Goal: Information Seeking & Learning: Learn about a topic

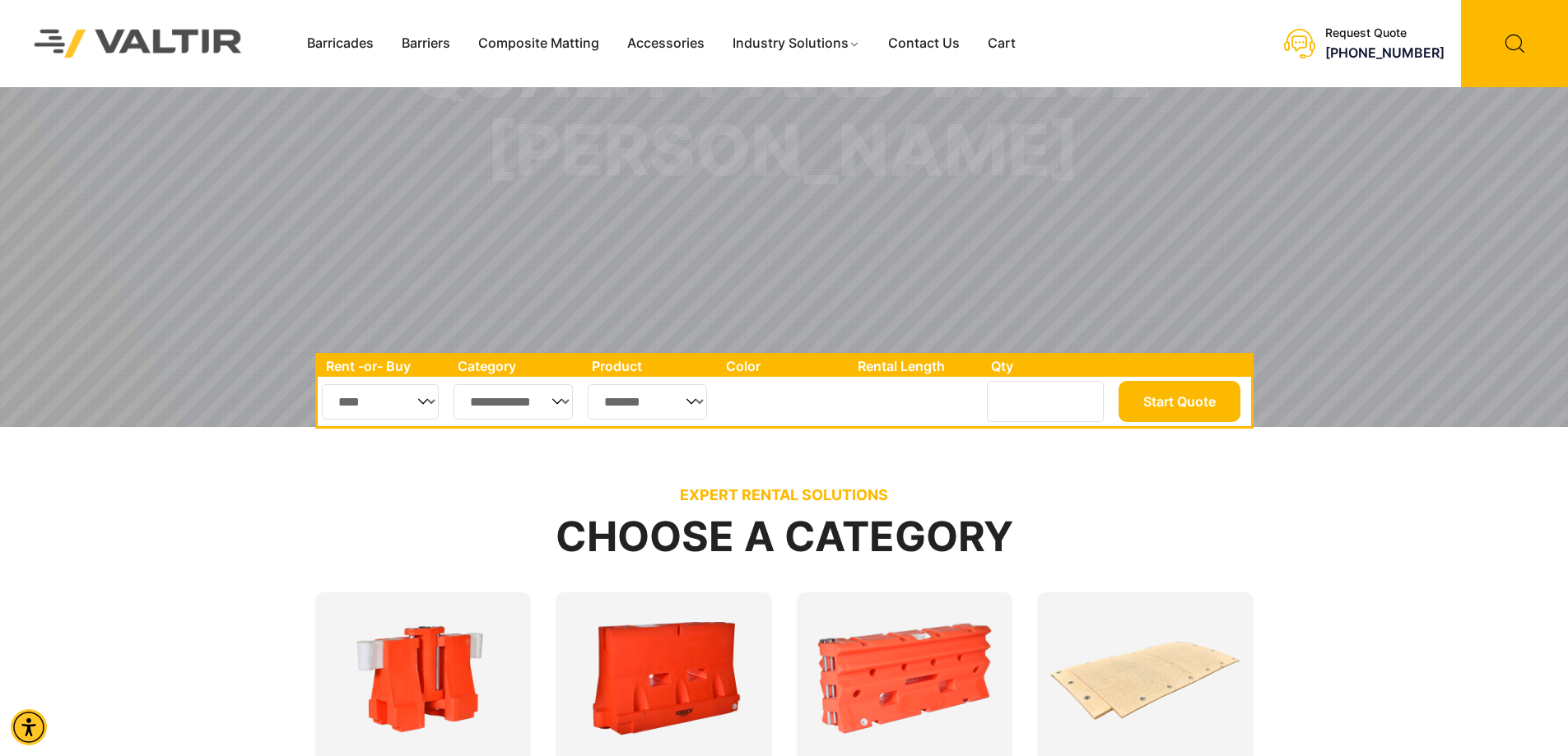
scroll to position [658, 0]
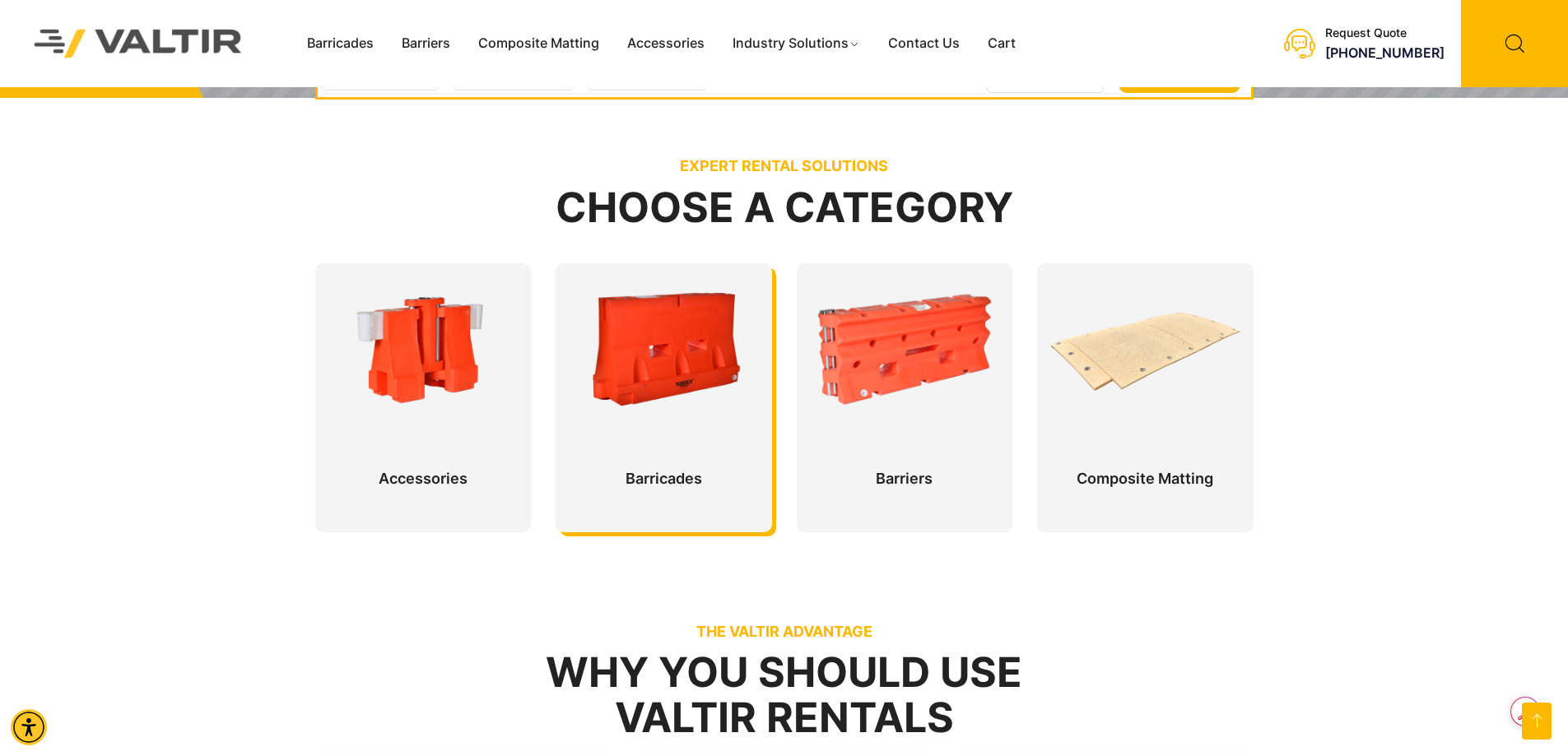
click at [677, 486] on div at bounding box center [663, 397] width 216 height 269
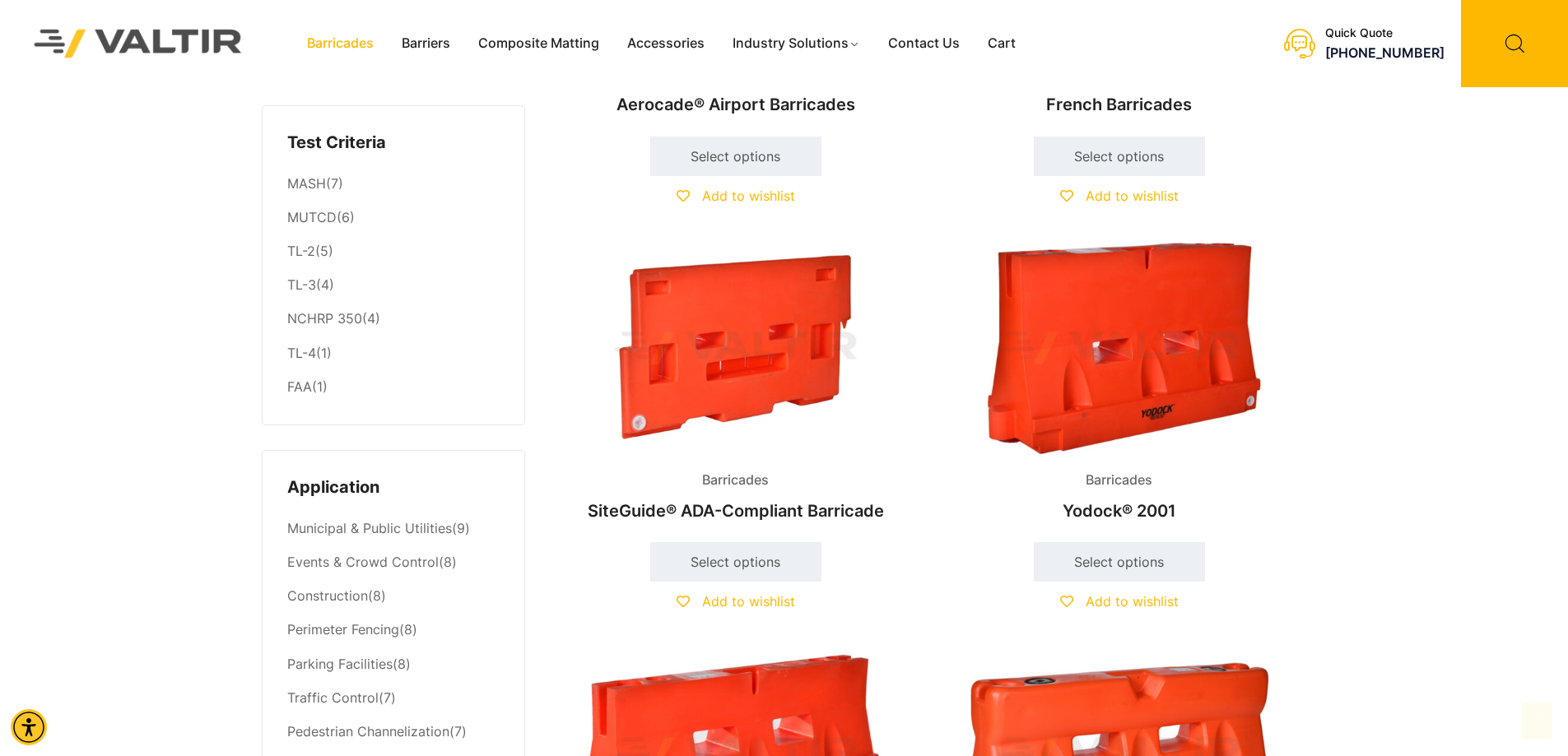
scroll to position [740, 0]
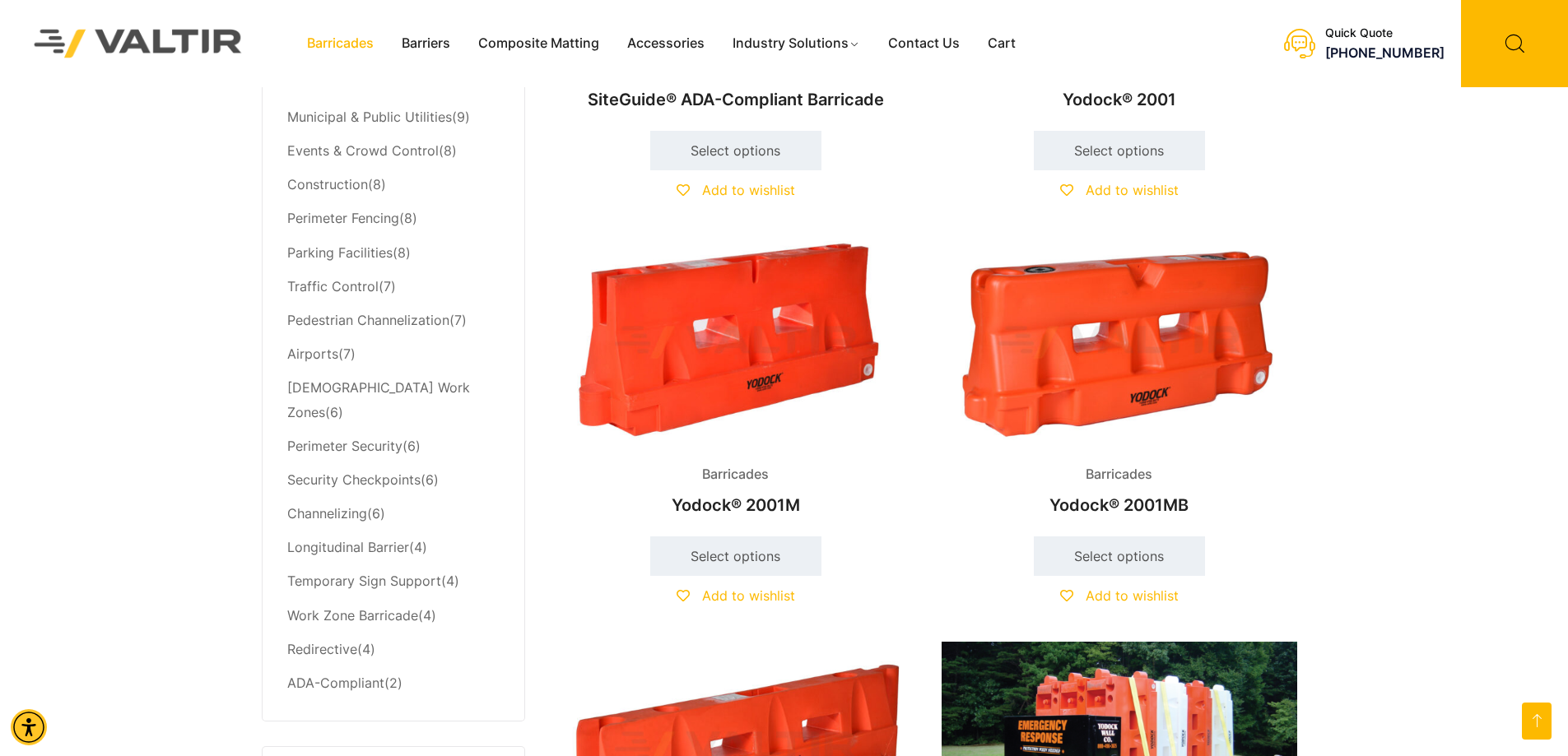
click at [697, 393] on img at bounding box center [735, 342] width 356 height 213
click at [346, 40] on link "Barricades" at bounding box center [340, 44] width 94 height 25
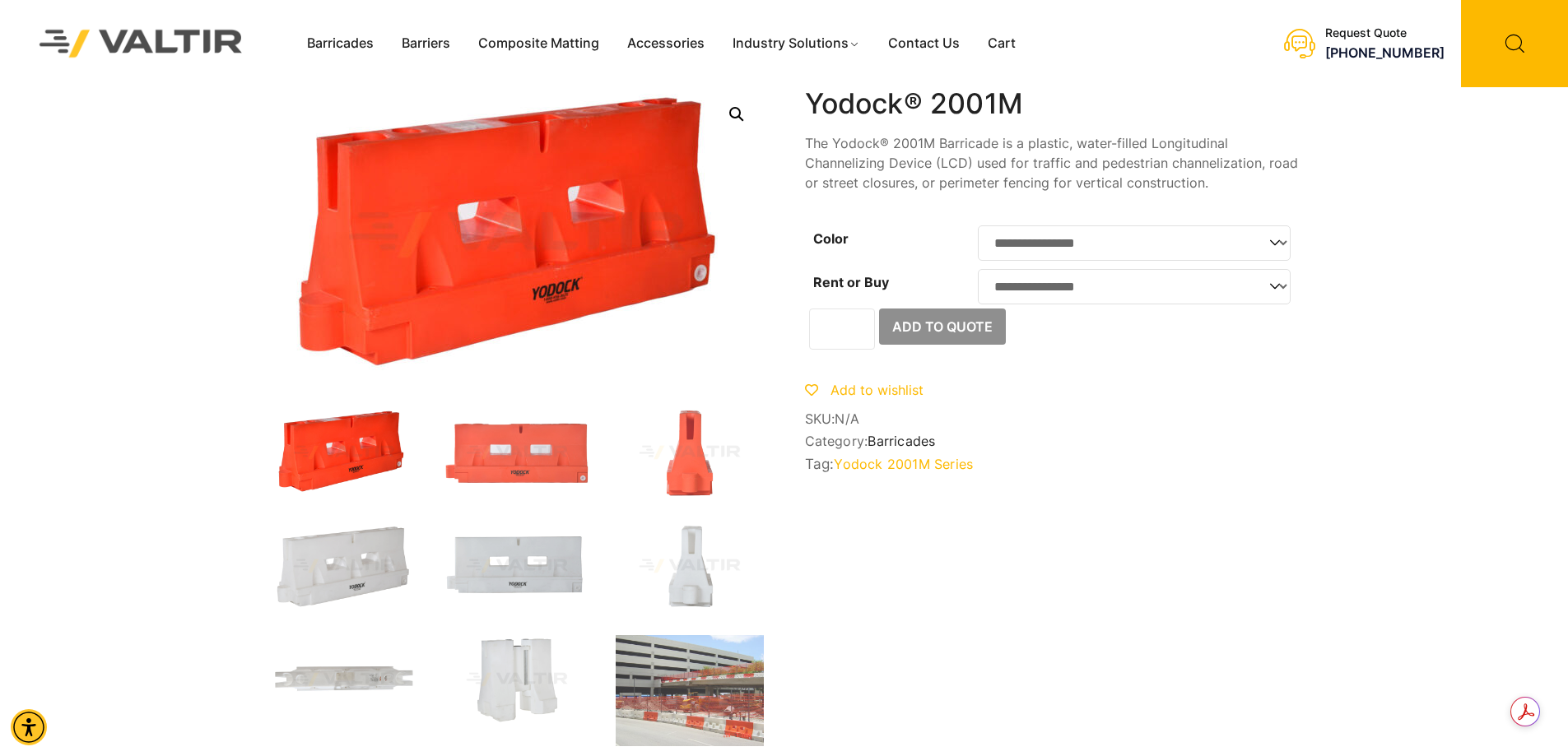
click at [1283, 284] on select "**********" at bounding box center [1134, 286] width 313 height 35
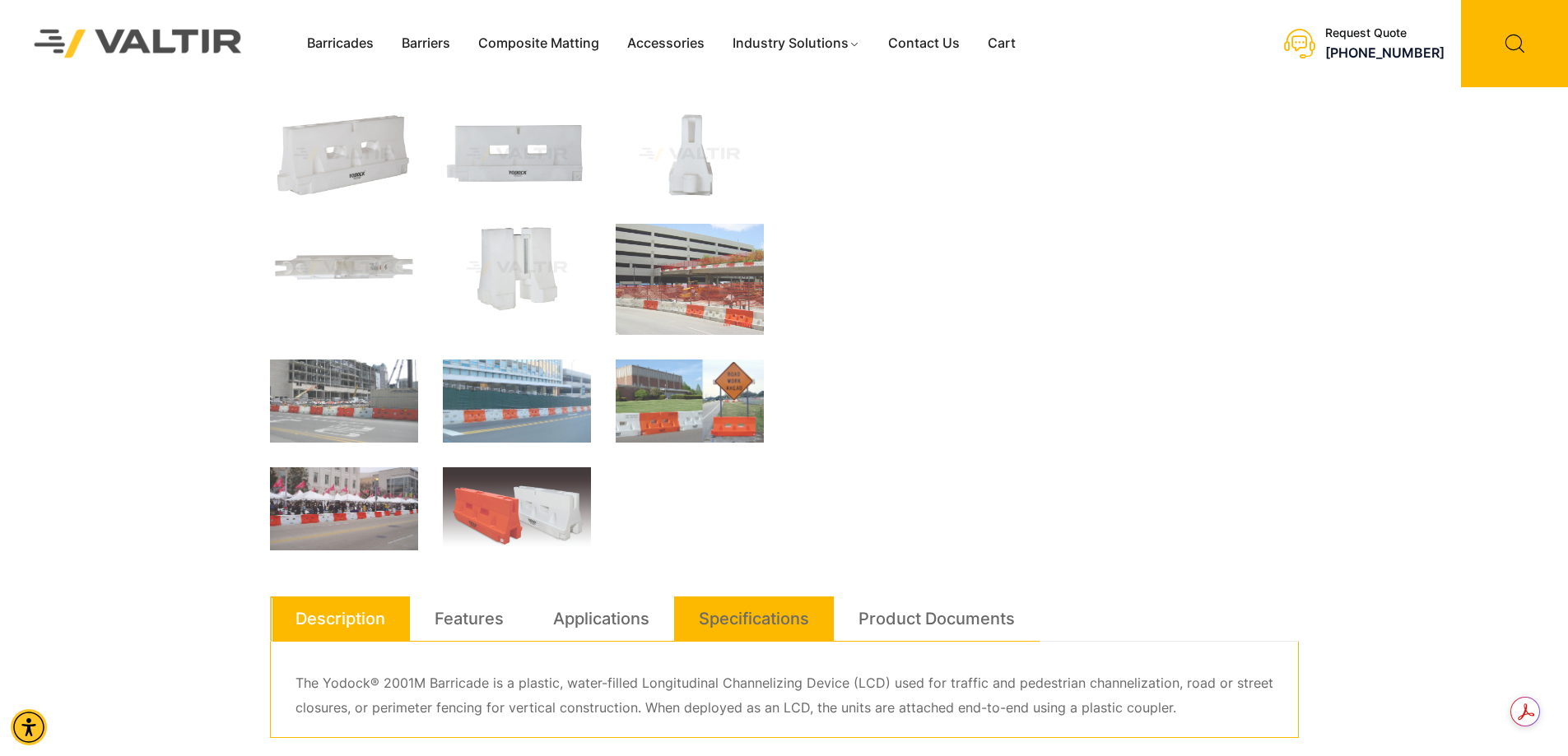
click at [779, 622] on link "Specifications" at bounding box center [754, 618] width 110 height 45
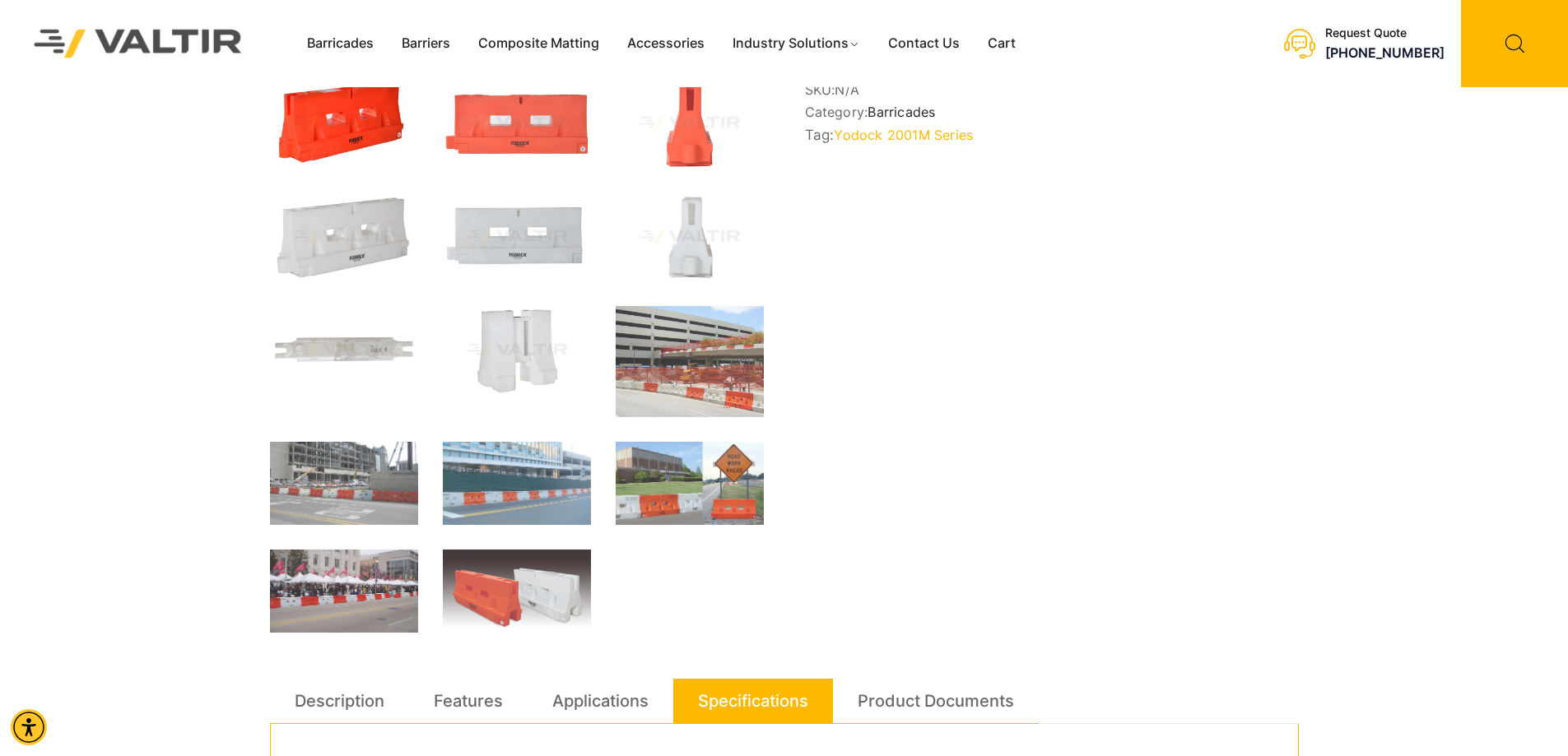
scroll to position [0, 0]
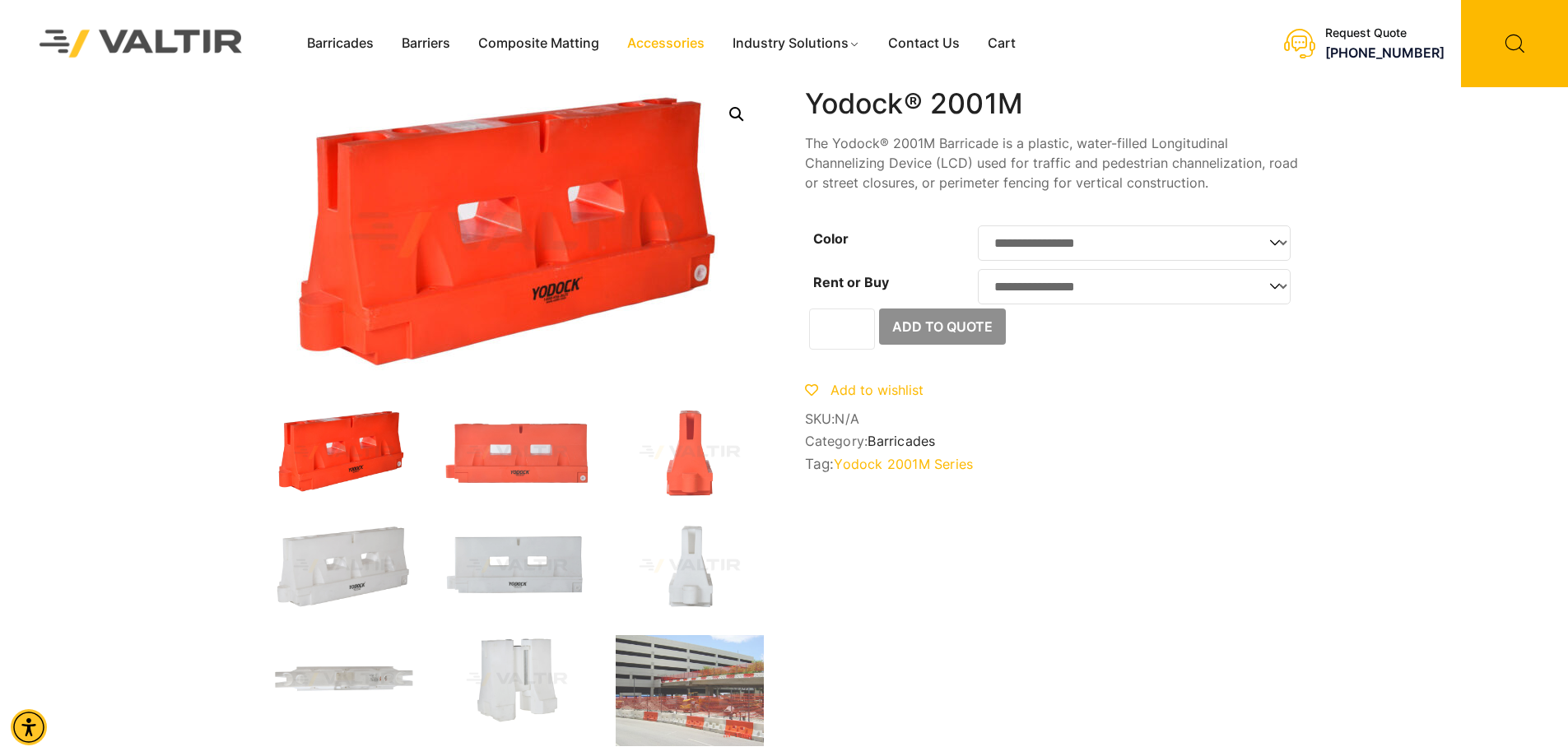
click at [681, 42] on link "Accessories" at bounding box center [665, 44] width 106 height 25
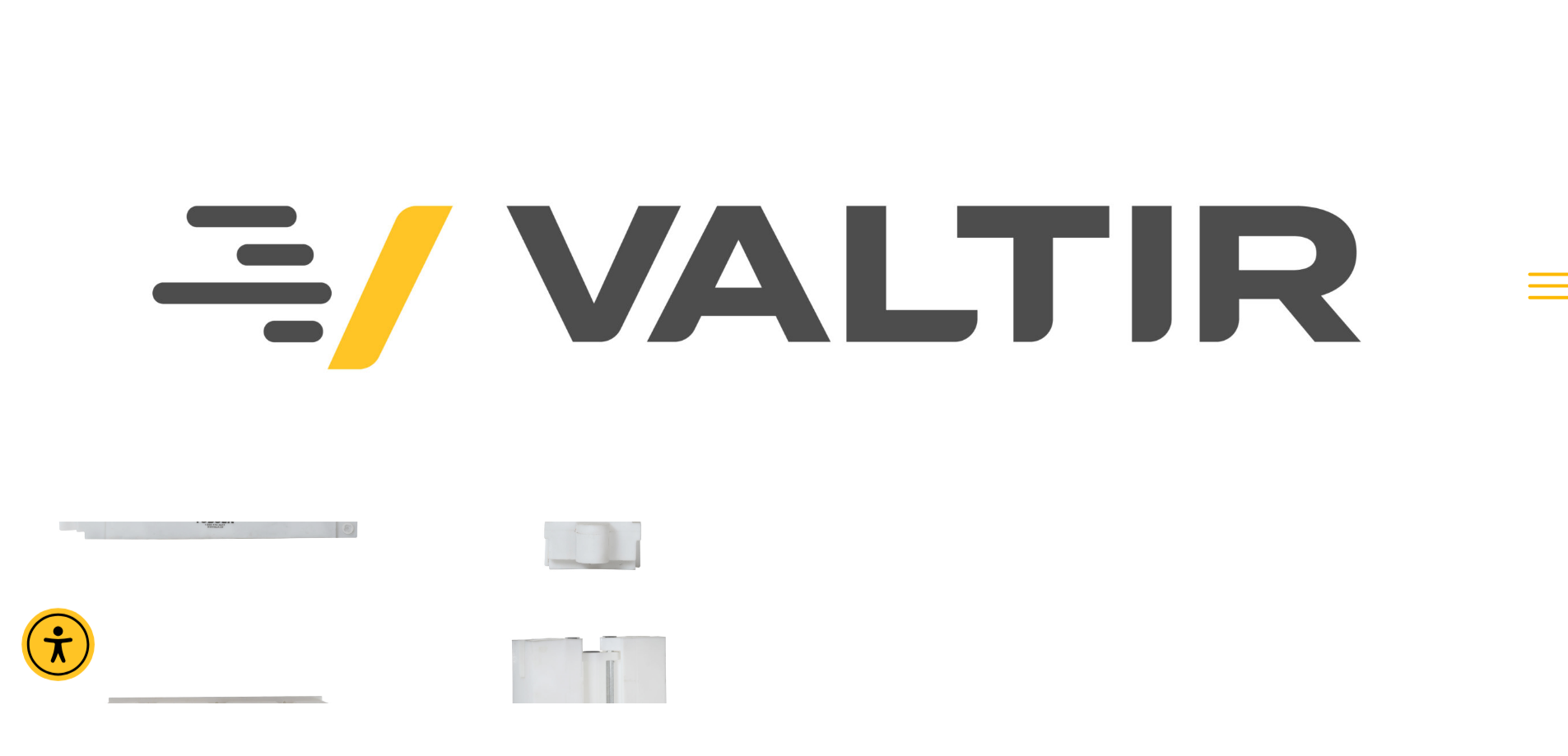
scroll to position [575, 0]
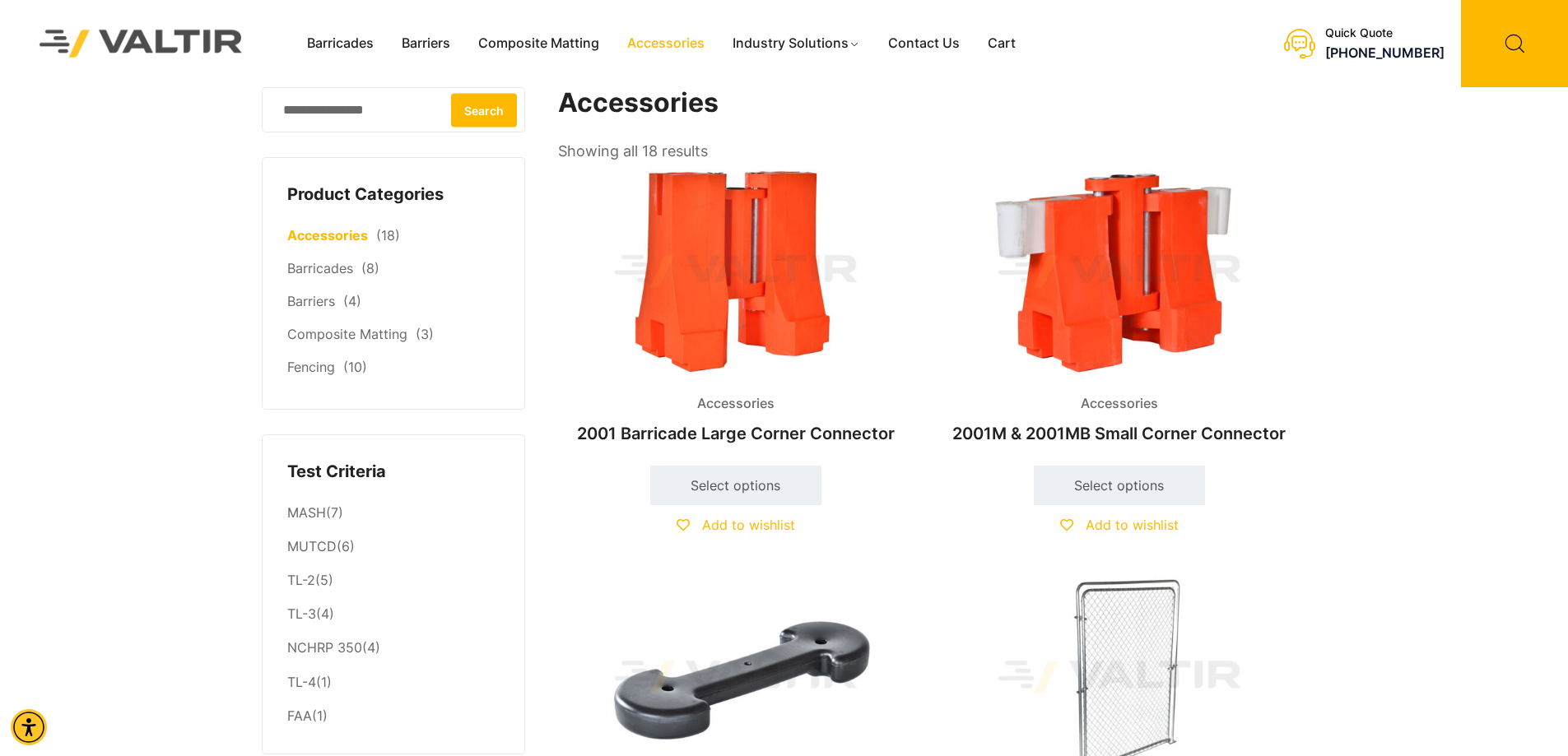
click at [1121, 318] on img at bounding box center [1120, 271] width 356 height 213
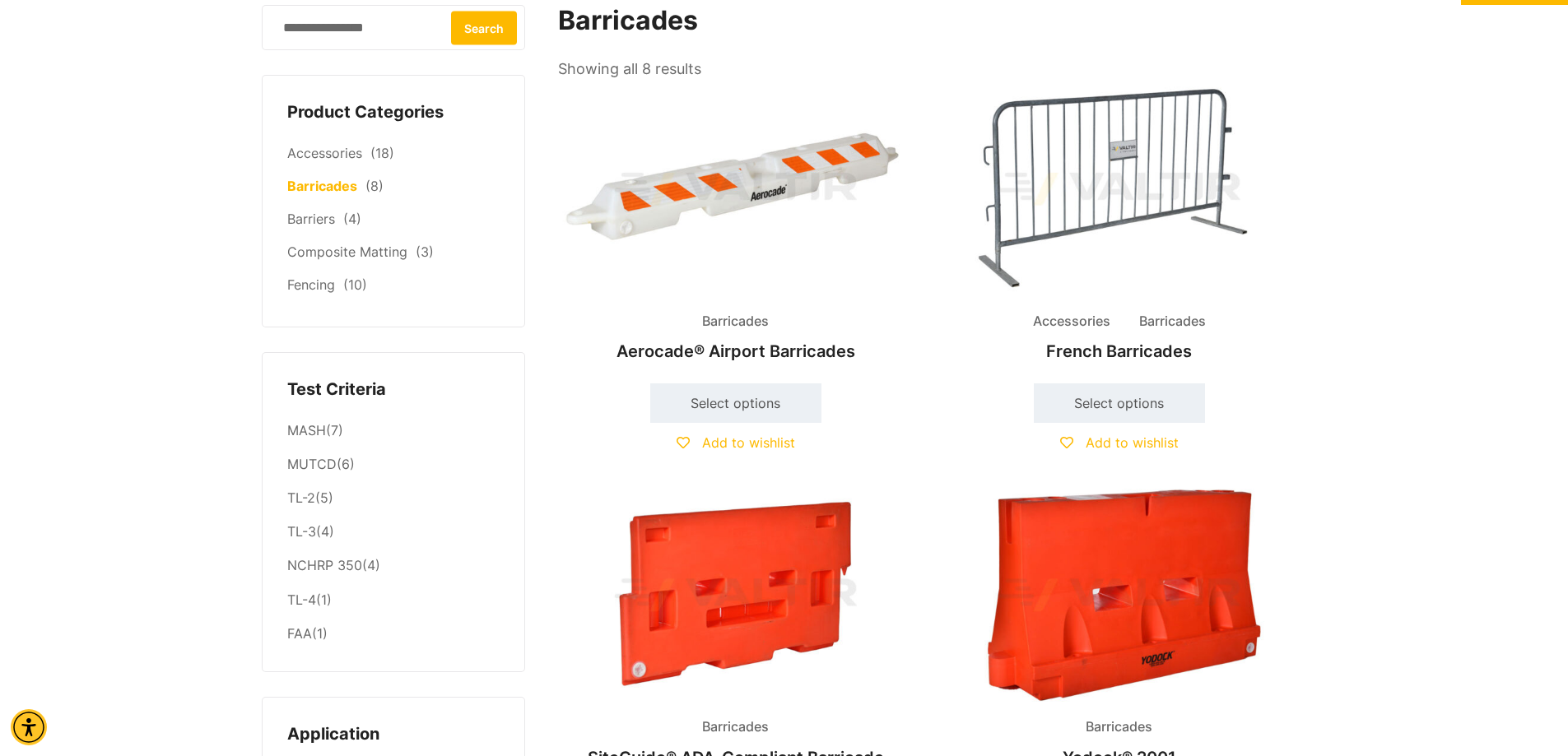
scroll to position [329, 0]
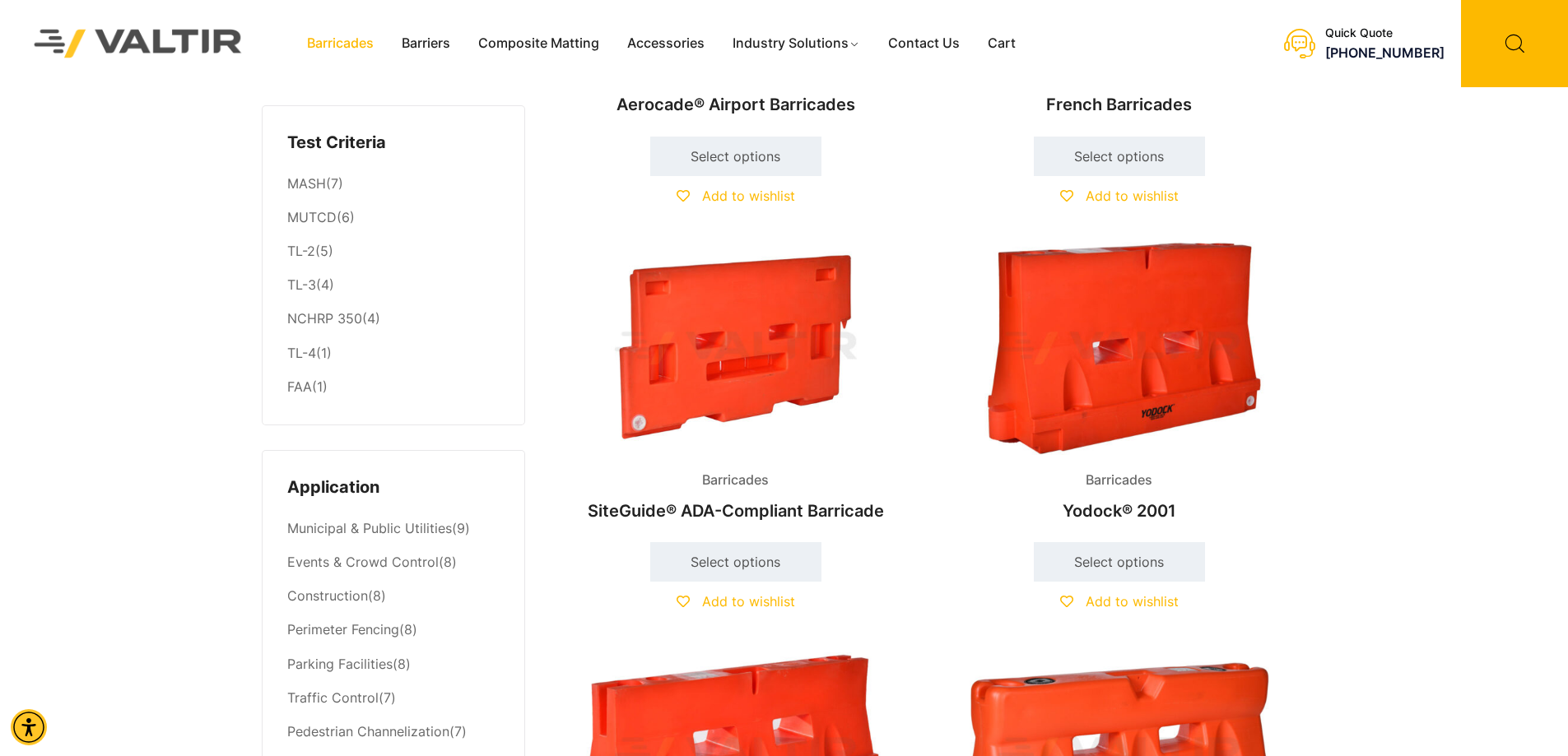
click at [1109, 387] on img at bounding box center [1120, 348] width 356 height 213
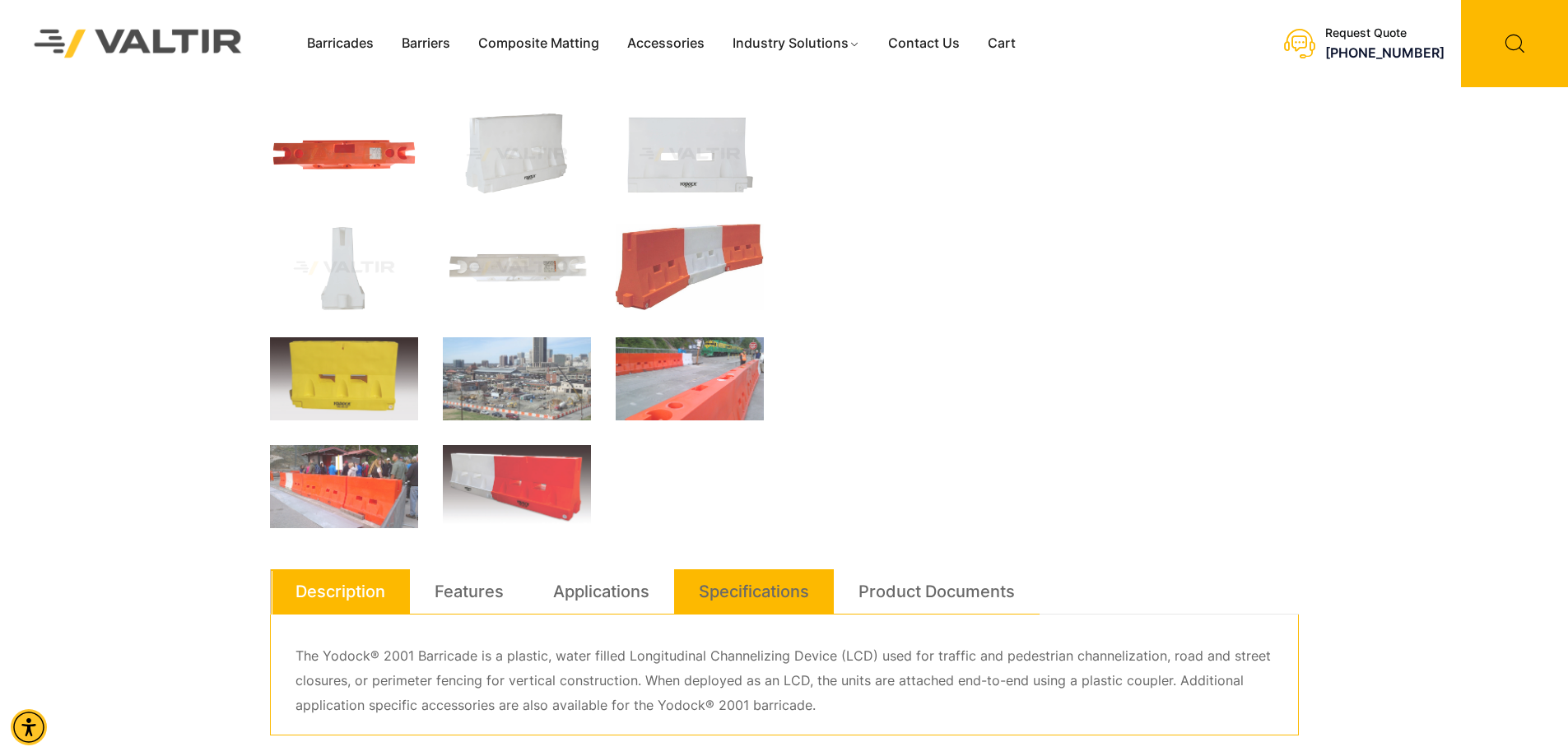
scroll to position [494, 0]
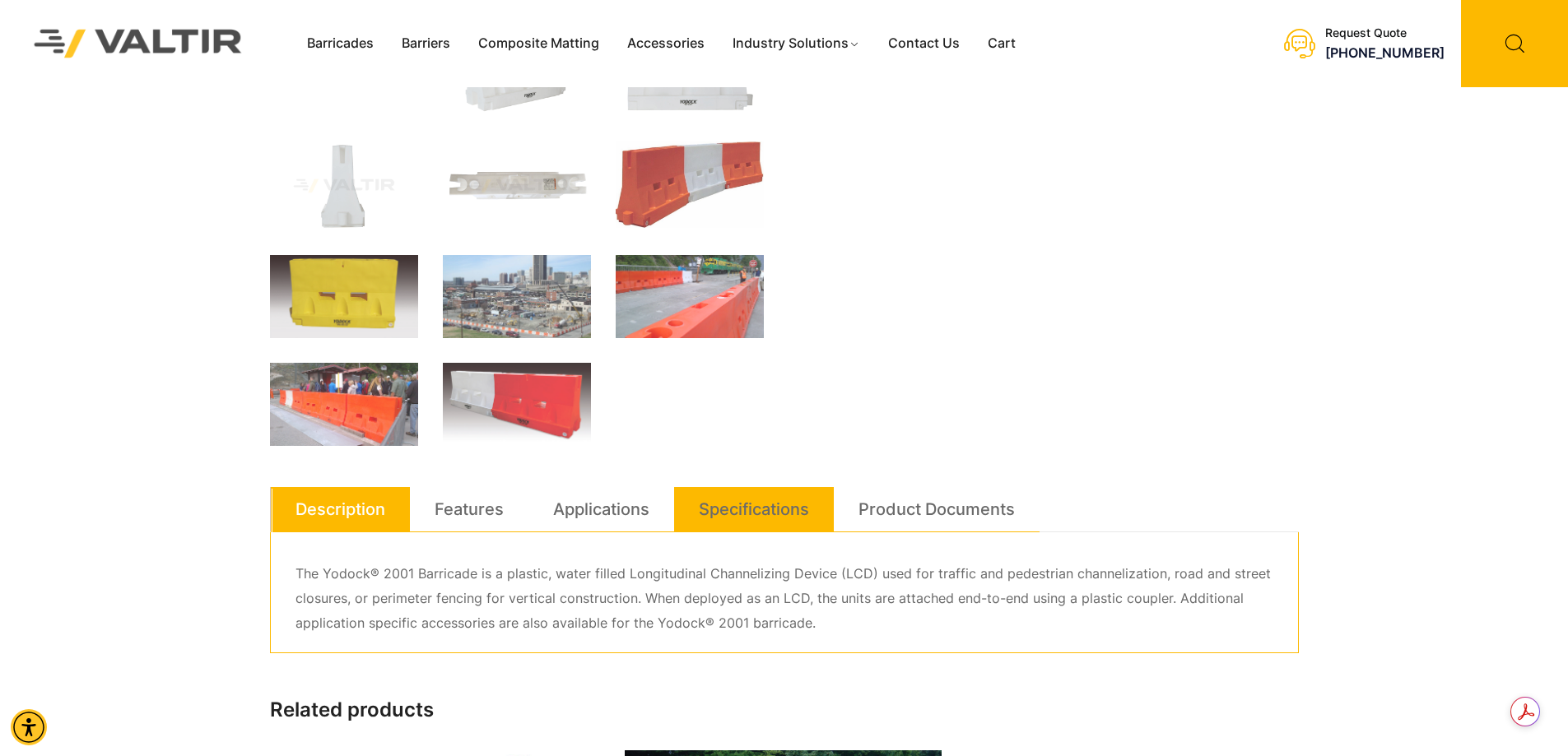
click at [739, 503] on link "Specifications" at bounding box center [754, 509] width 110 height 45
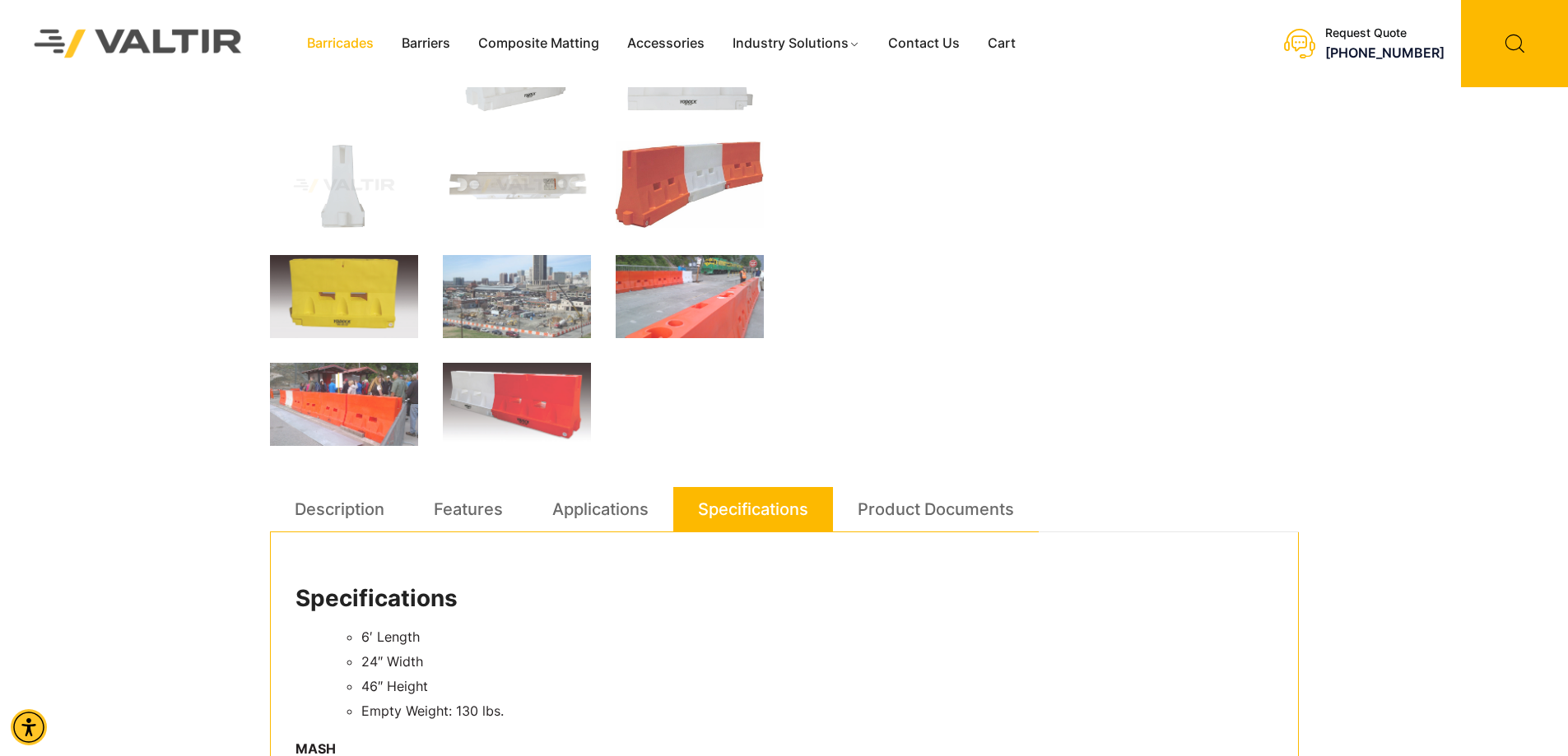
click at [356, 44] on link "Barricades" at bounding box center [340, 44] width 94 height 25
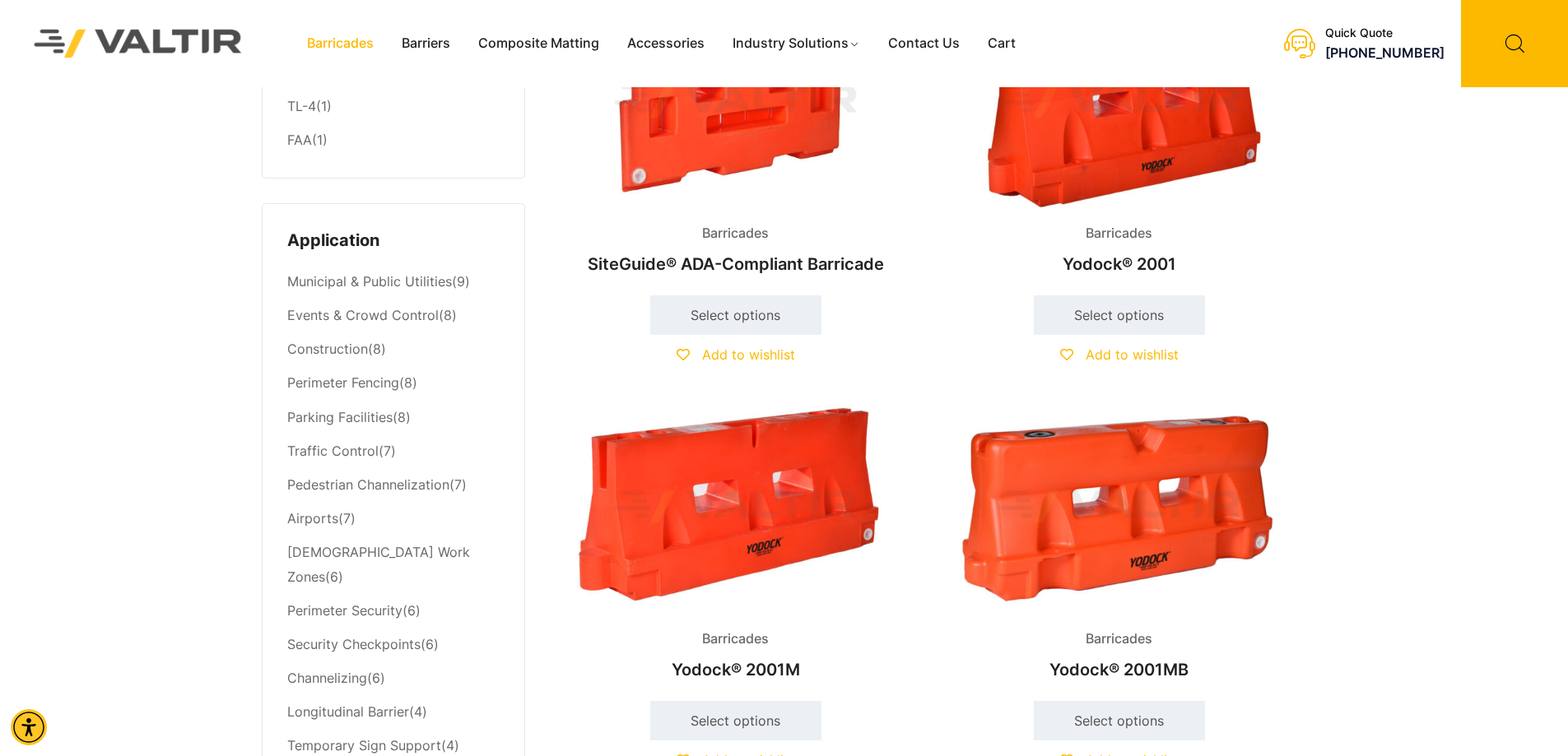
scroll to position [740, 0]
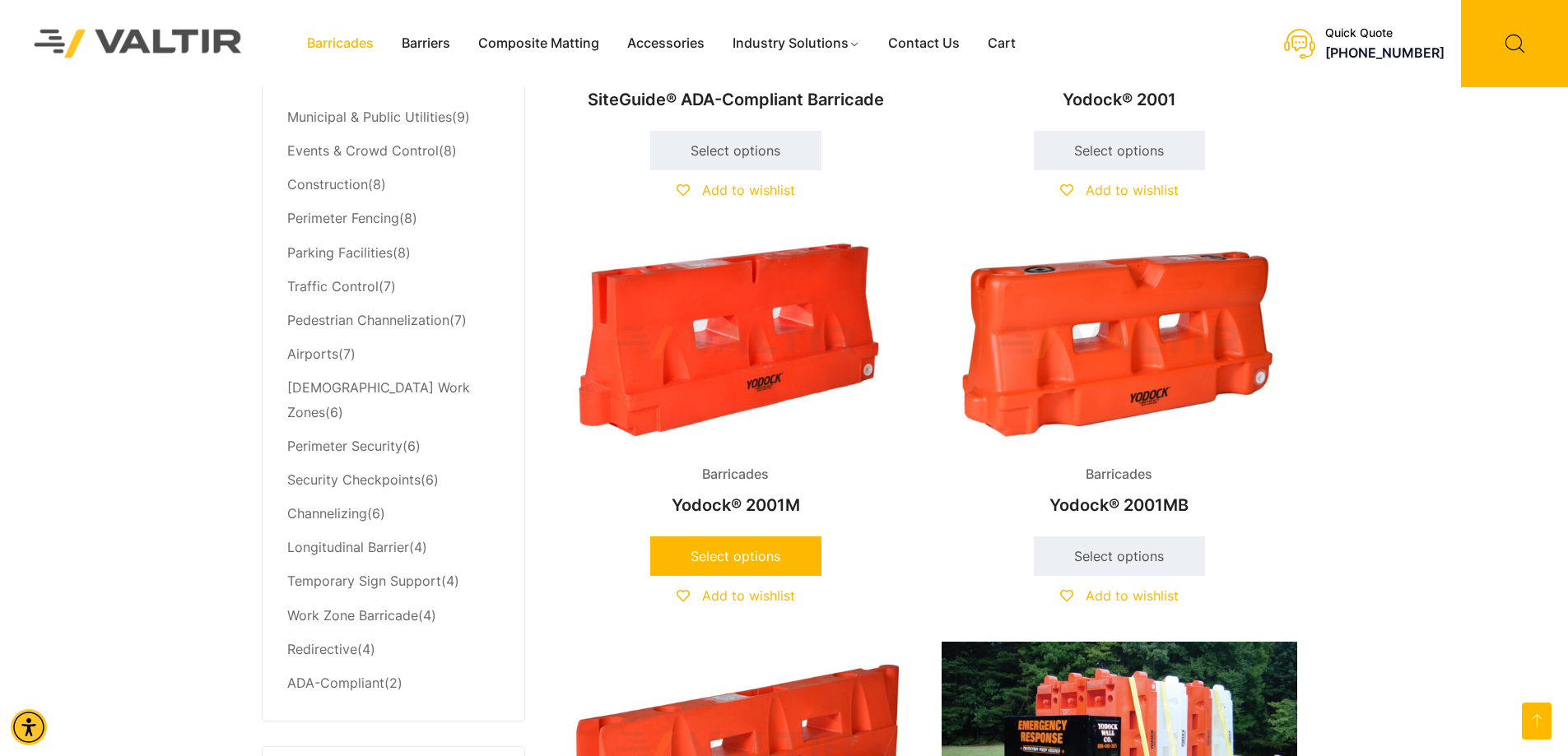
click at [697, 552] on link "Select options" at bounding box center [735, 556] width 171 height 40
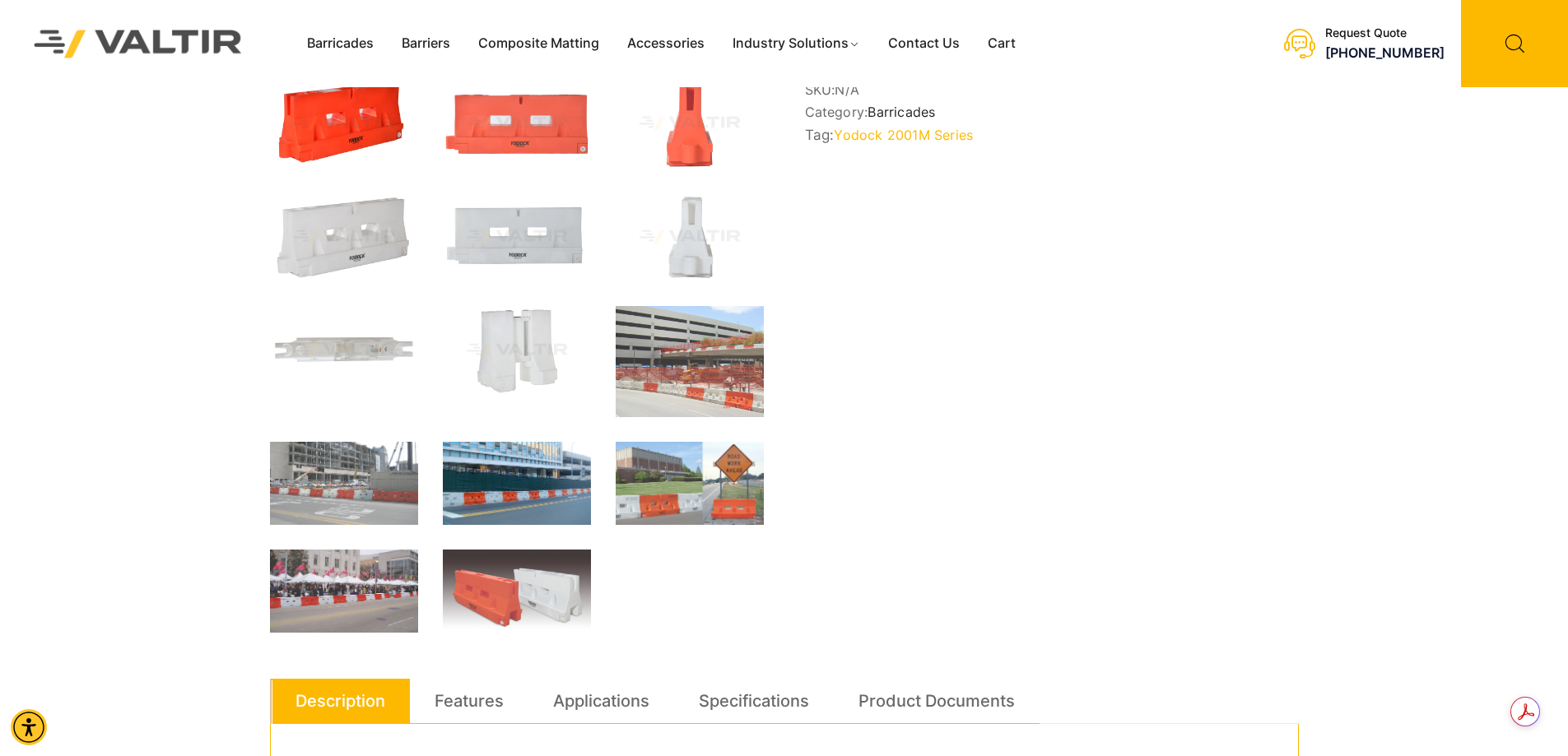
scroll to position [658, 0]
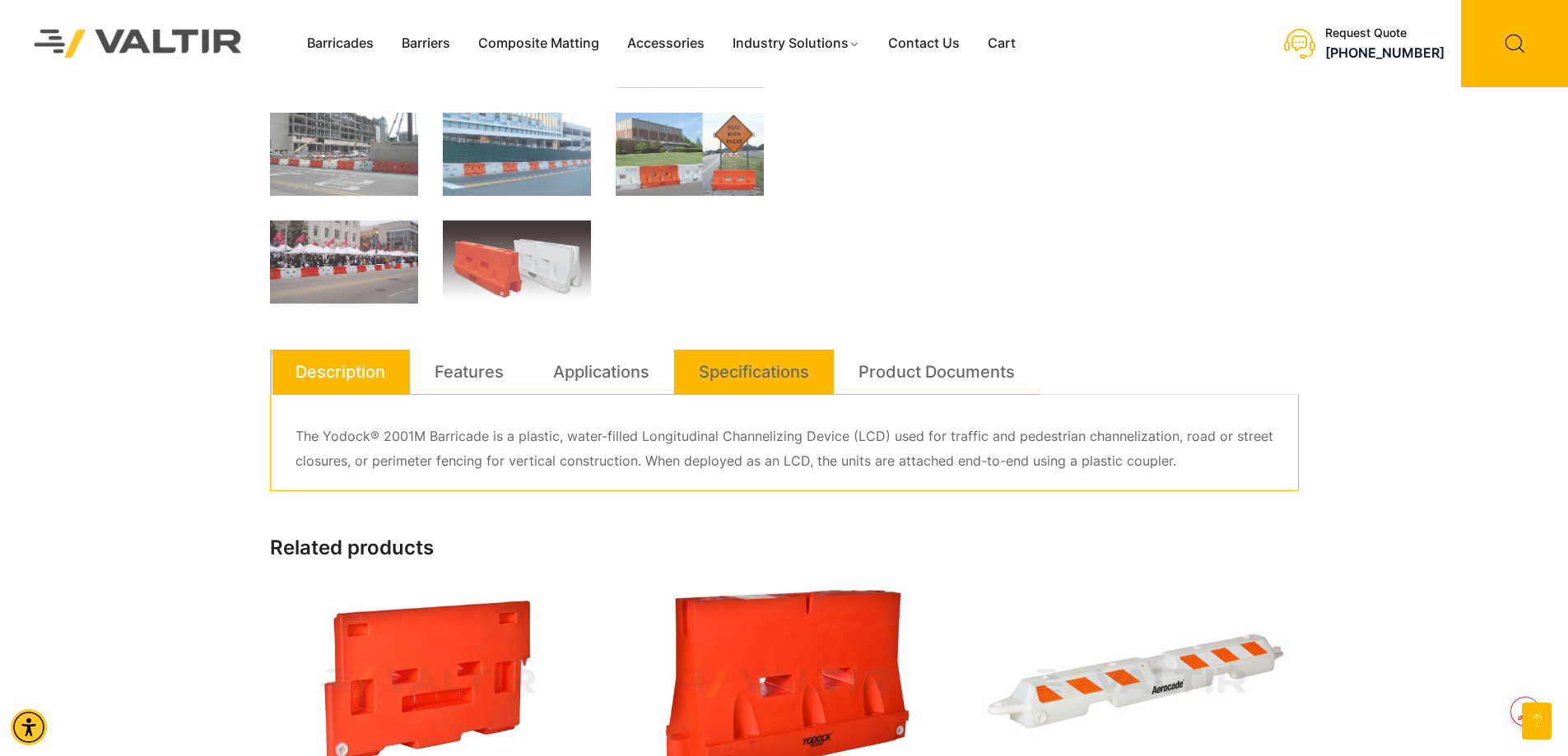
click at [743, 370] on link "Specifications" at bounding box center [754, 372] width 110 height 45
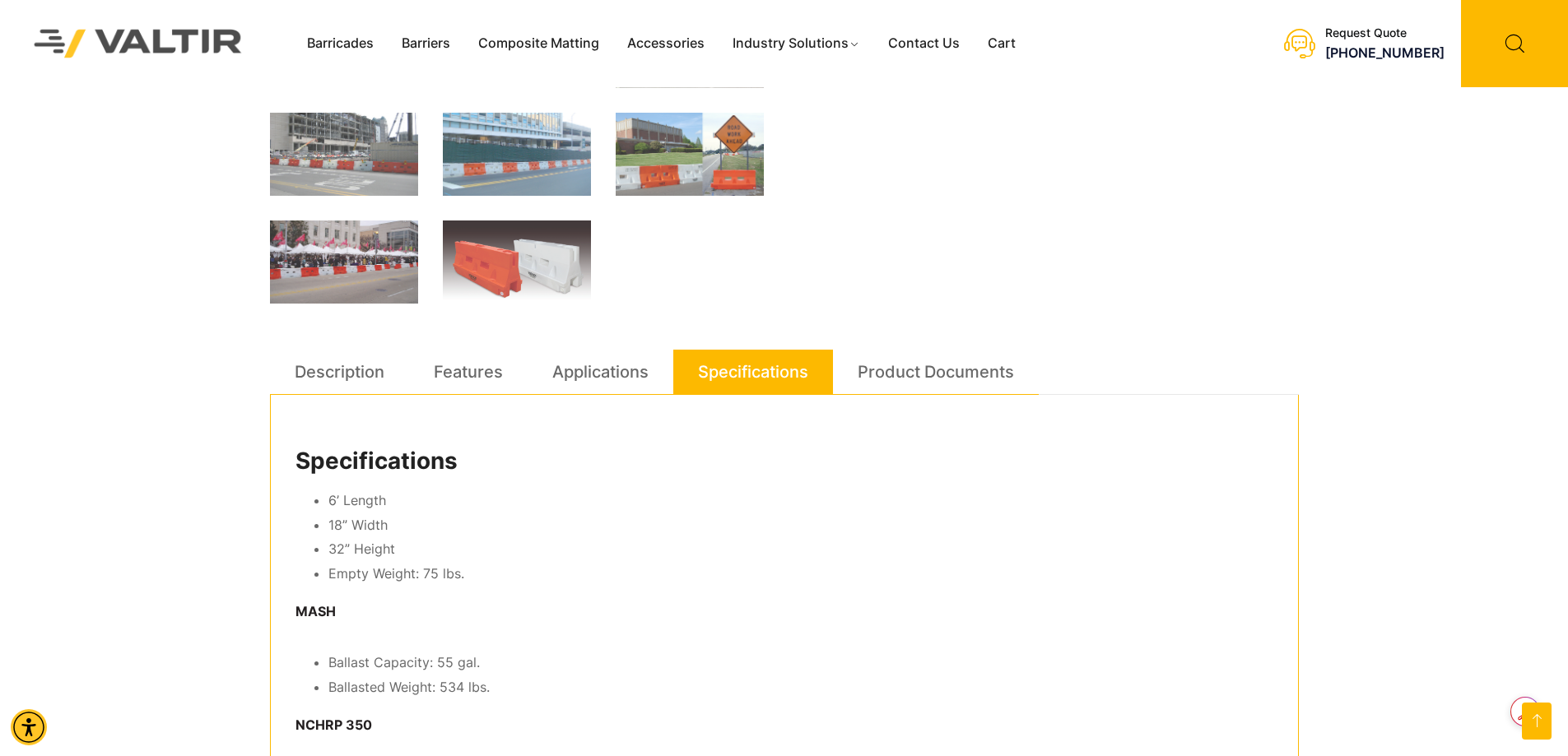
scroll to position [823, 0]
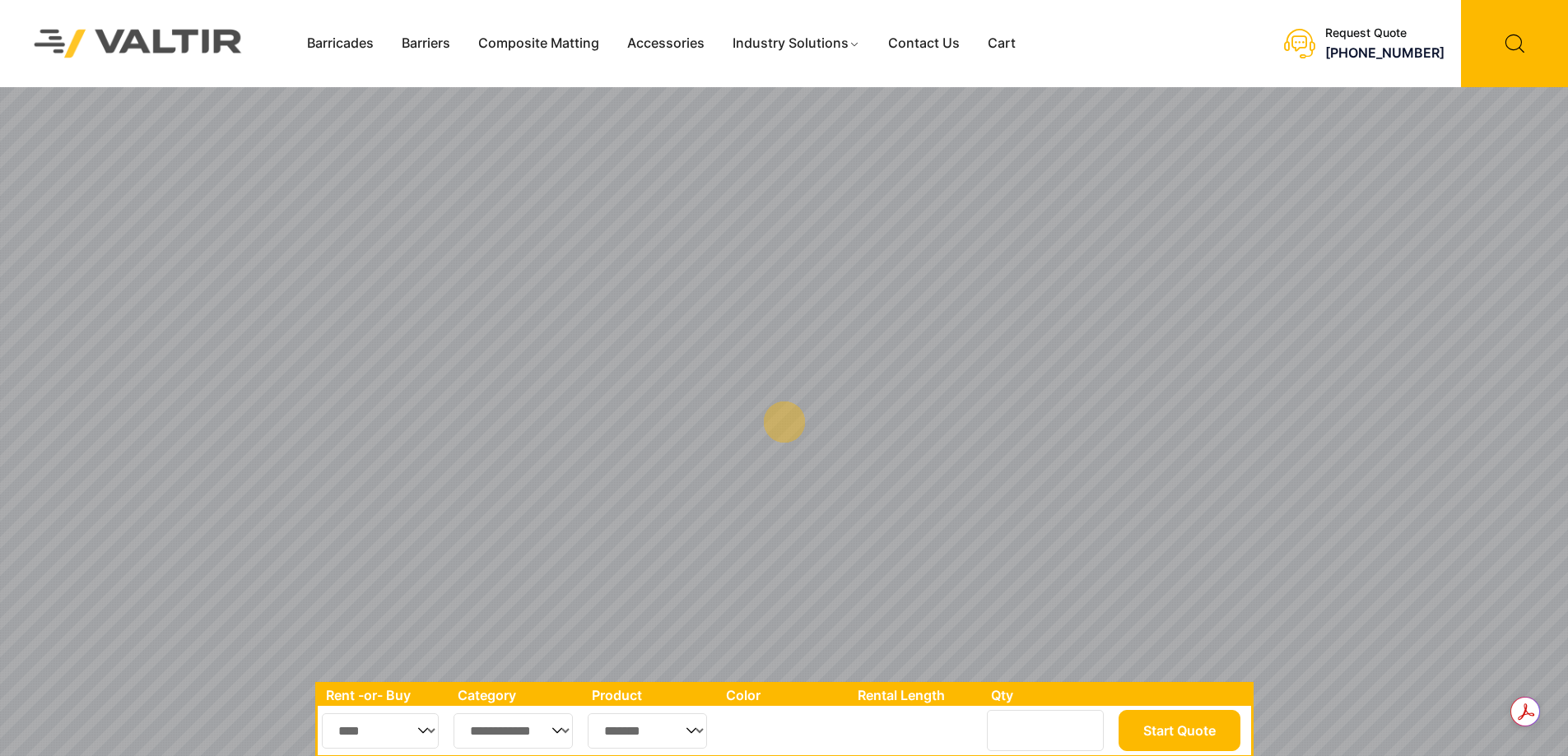
scroll to position [658, 0]
